Goal: Check status

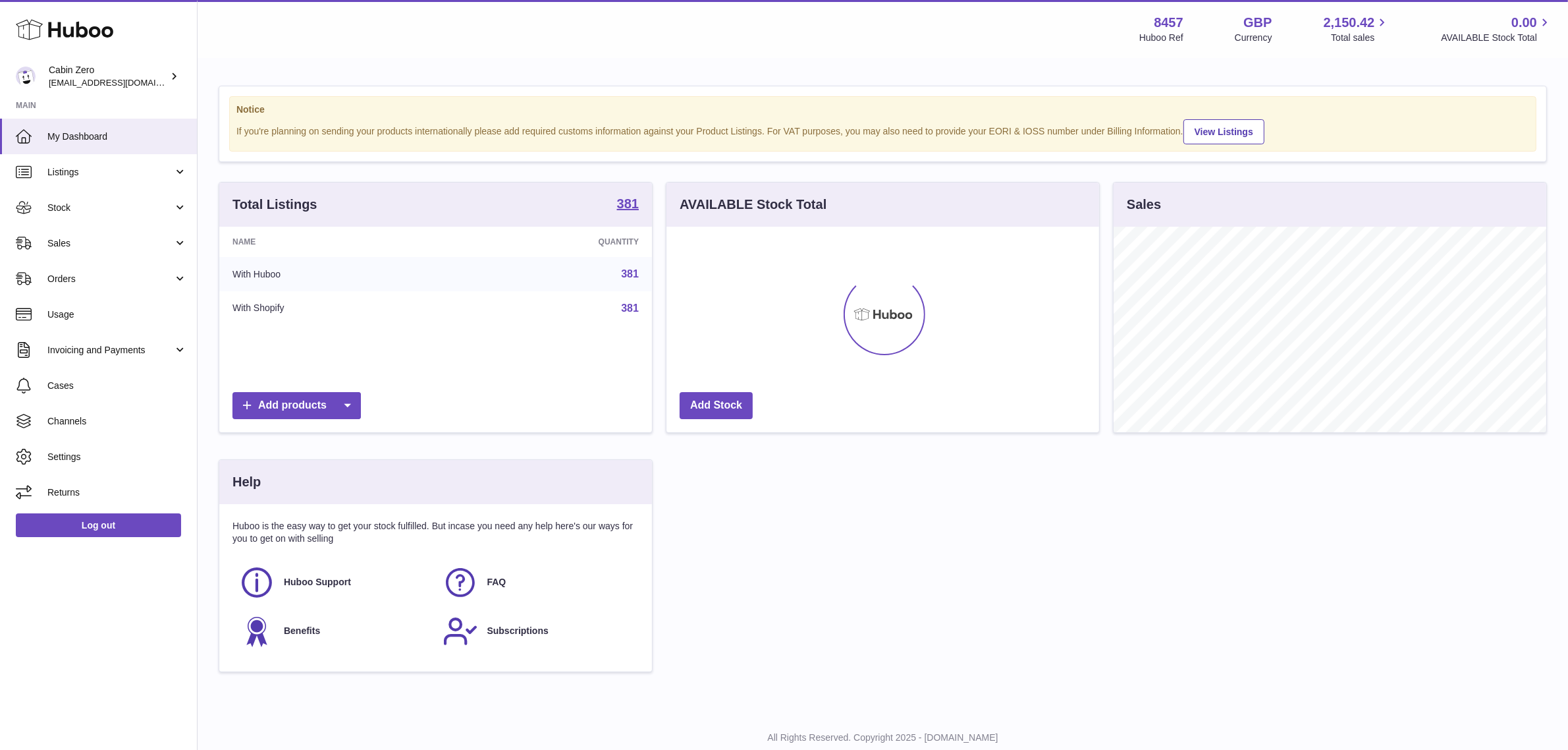
scroll to position [205, 433]
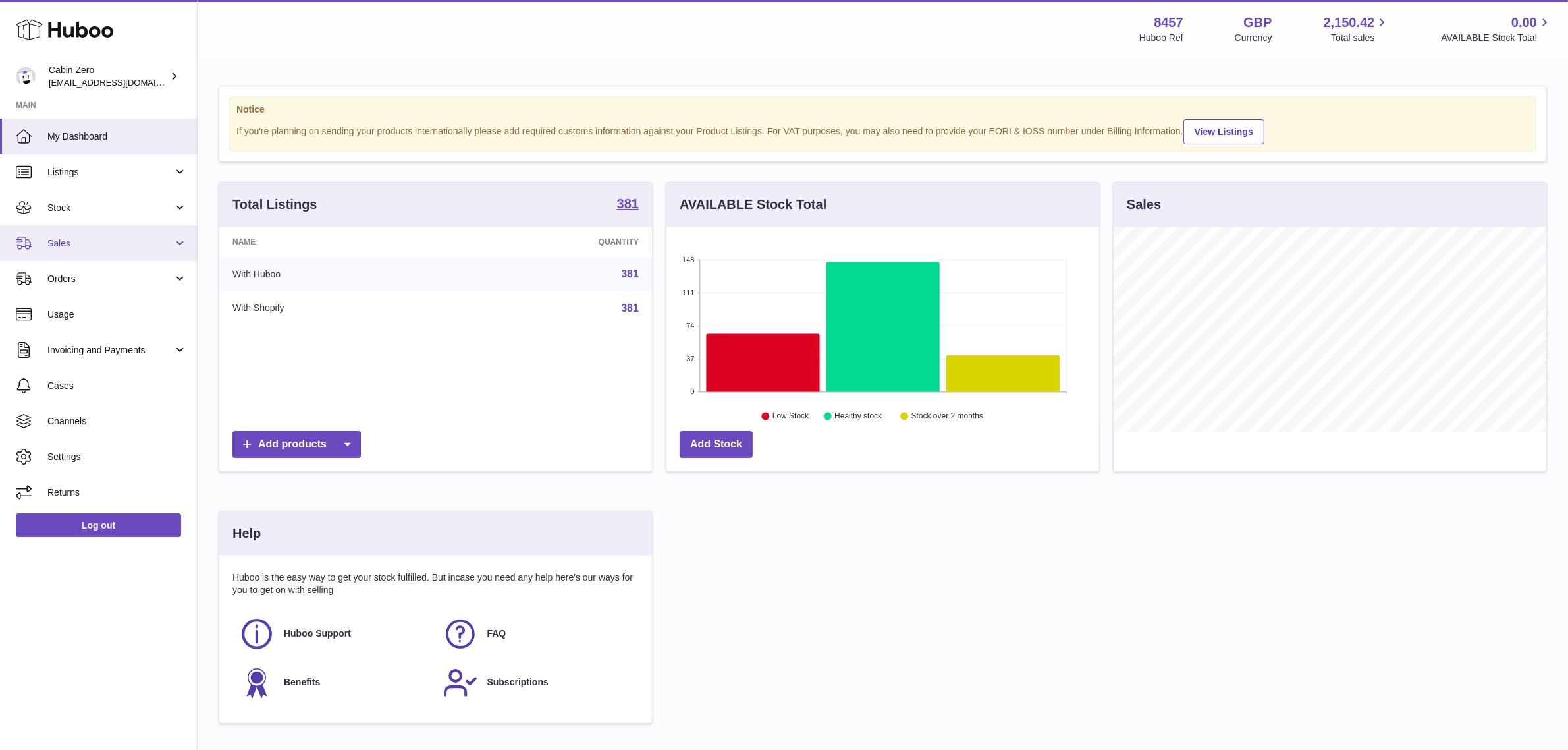
click at [146, 238] on span "Sales" at bounding box center [110, 243] width 125 height 13
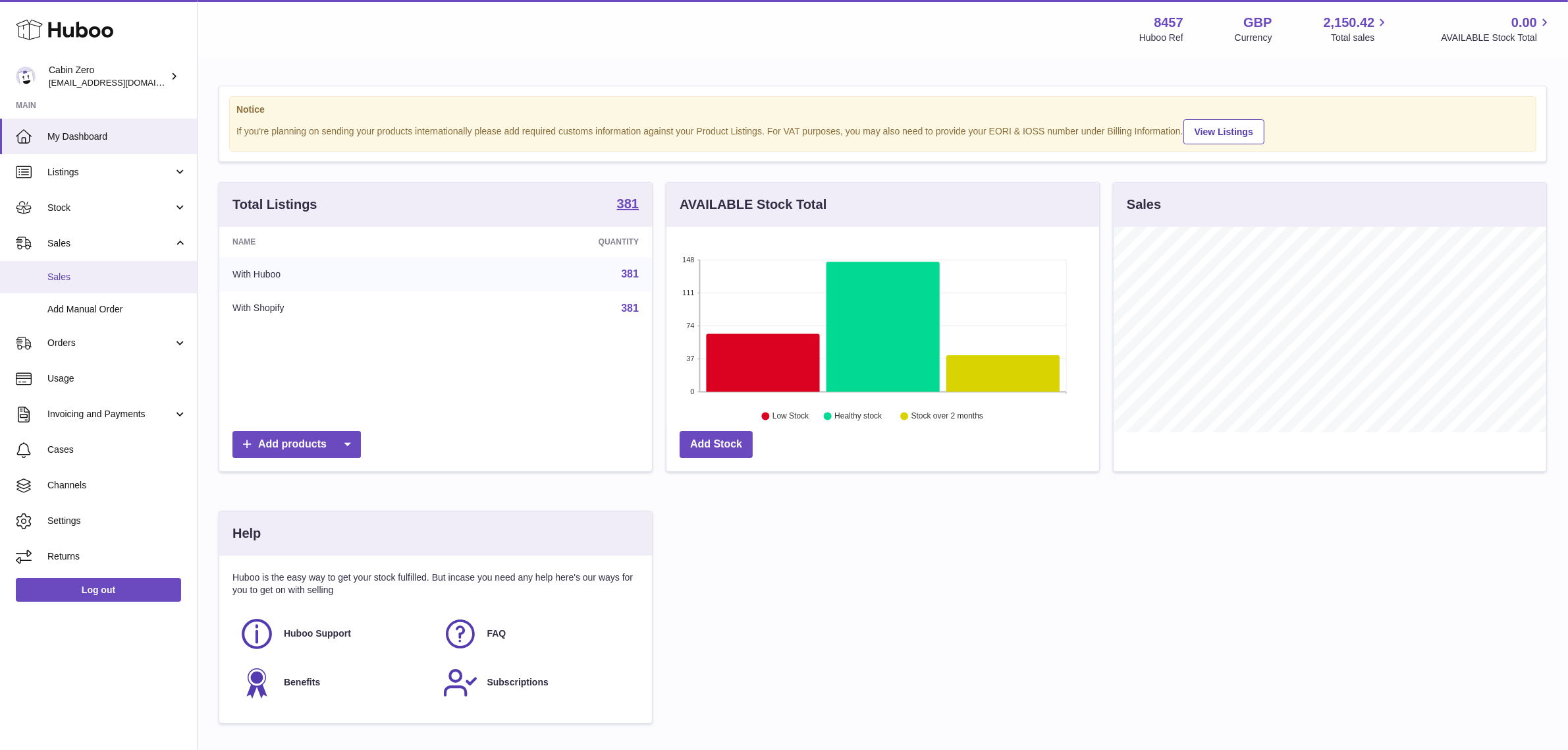
click at [87, 278] on span "Sales" at bounding box center [117, 277] width 140 height 13
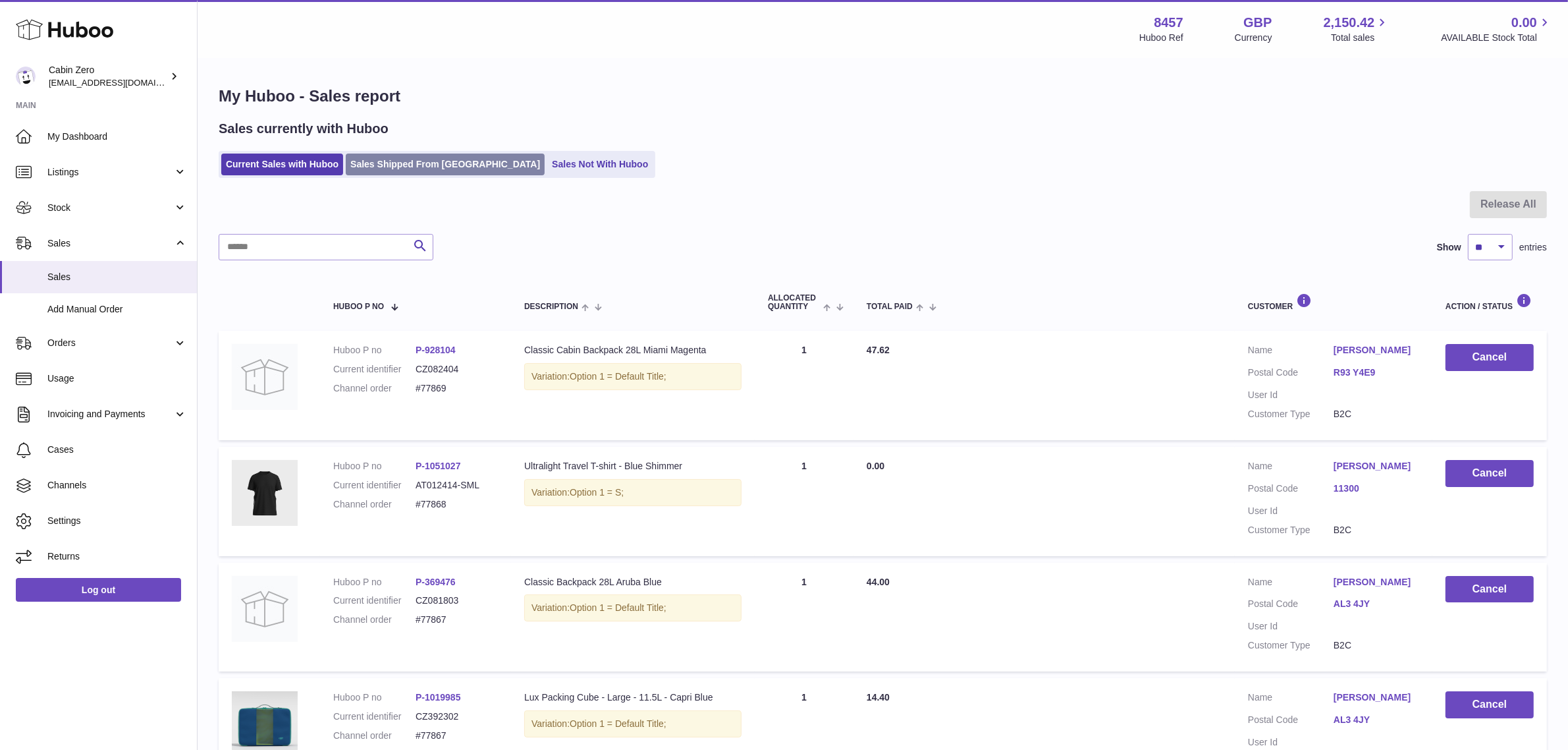
click at [388, 172] on link "Sales Shipped From [GEOGRAPHIC_DATA]" at bounding box center [445, 164] width 199 height 22
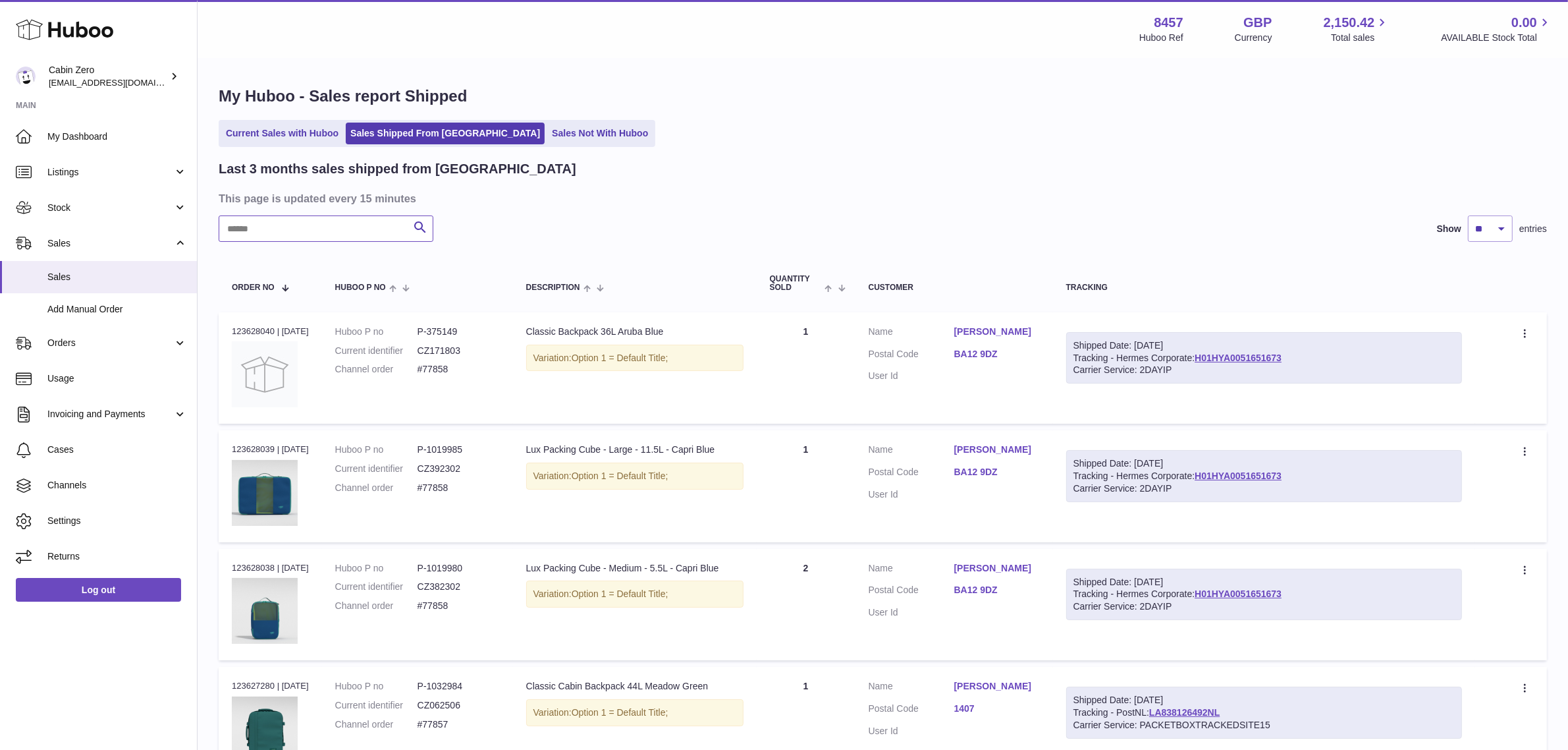
click at [318, 231] on input "text" at bounding box center [326, 228] width 215 height 26
paste input "*****"
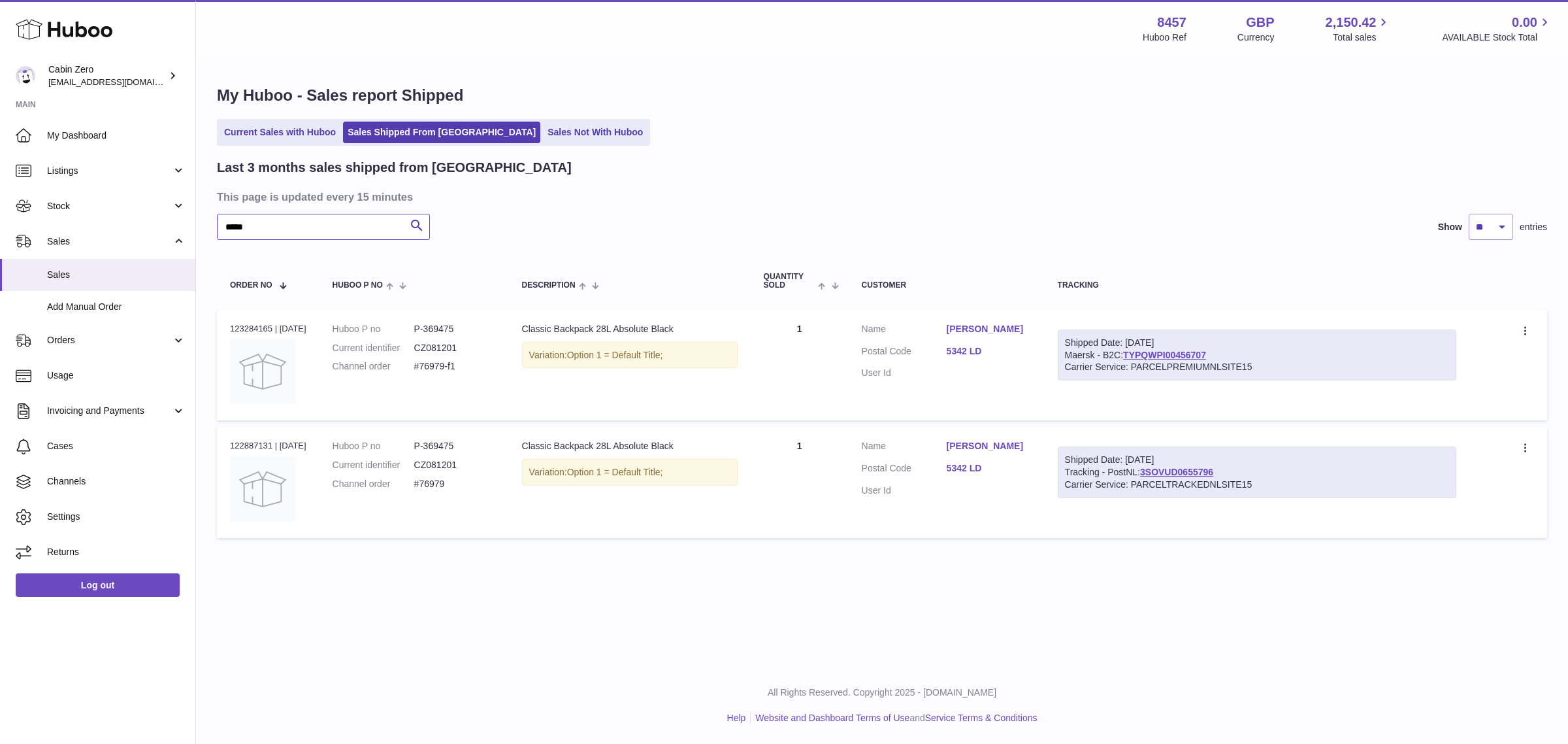
type input "*****"
click at [1198, 467] on link "3SOVUD0655796" at bounding box center [1176, 471] width 73 height 10
drag, startPoint x: 1238, startPoint y: 474, endPoint x: 1163, endPoint y: 471, distance: 75.1
click at [1163, 471] on div "Shipped Date: [DATE] Tracking - PostNL: 3SOVUD0655796 Carrier Service: PARCELTR…" at bounding box center [1256, 472] width 398 height 52
copy link "3SOVUD0655796"
